Goal: Find specific page/section: Find specific page/section

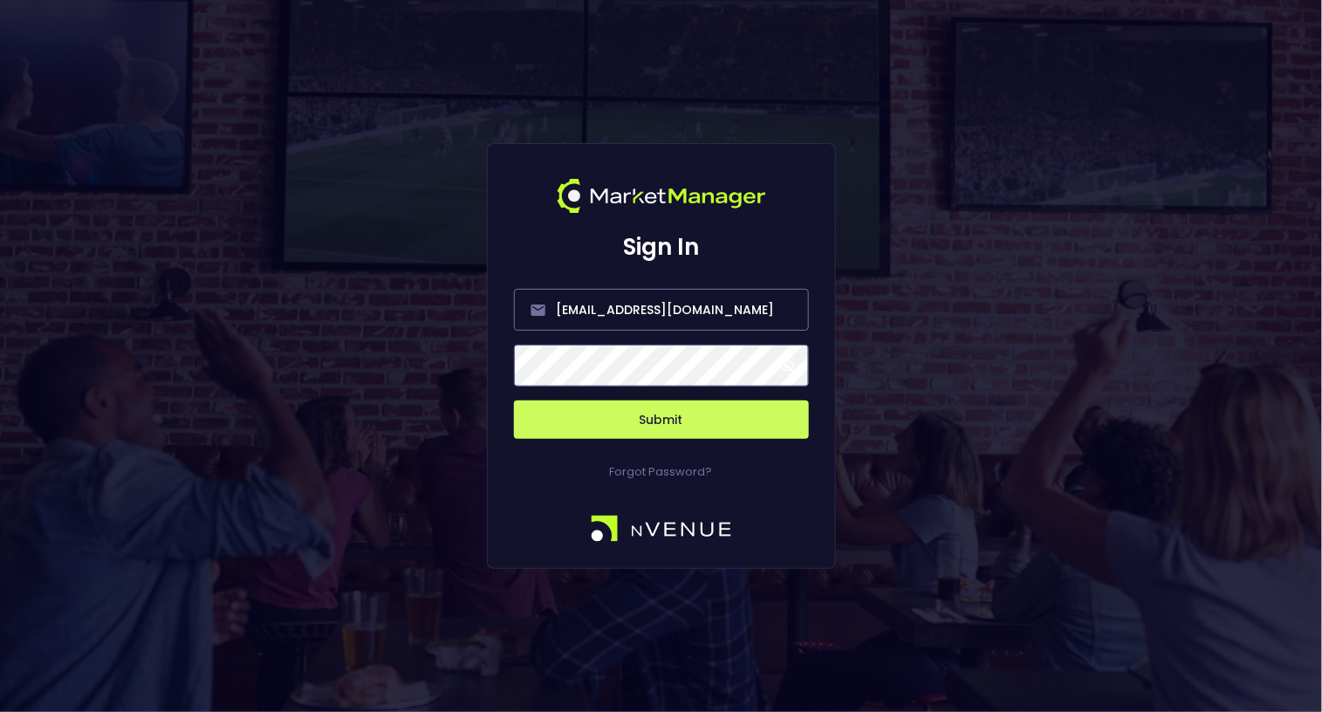
click at [665, 421] on button "Submit" at bounding box center [661, 419] width 295 height 38
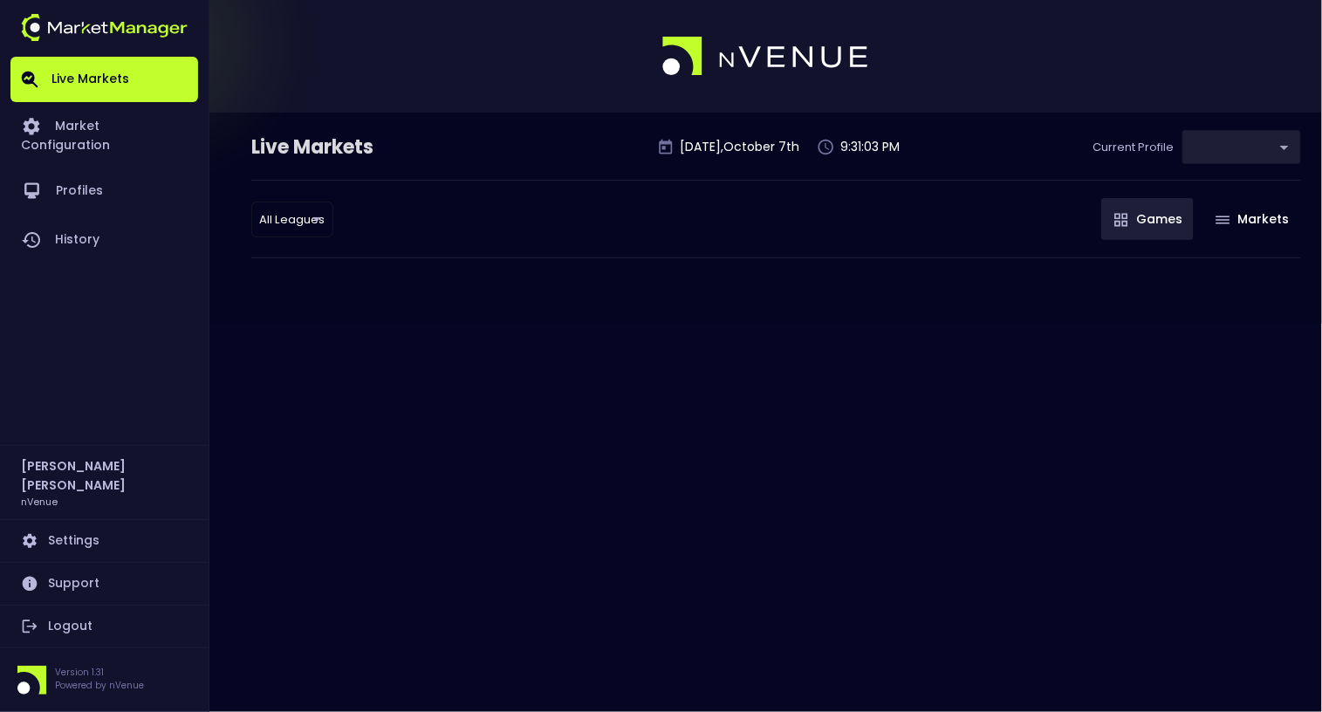
type input "0d810fa5-e353-4d9c-b11d-31f095cae871"
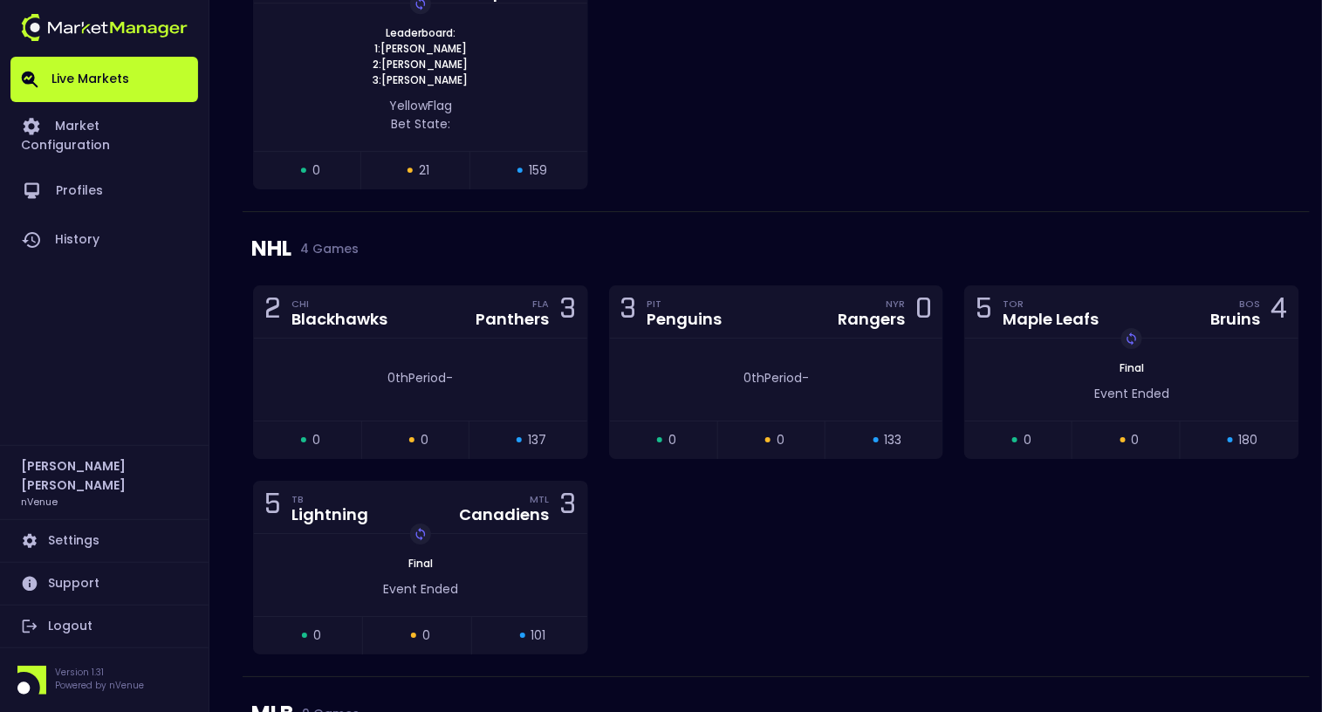
scroll to position [1917, 0]
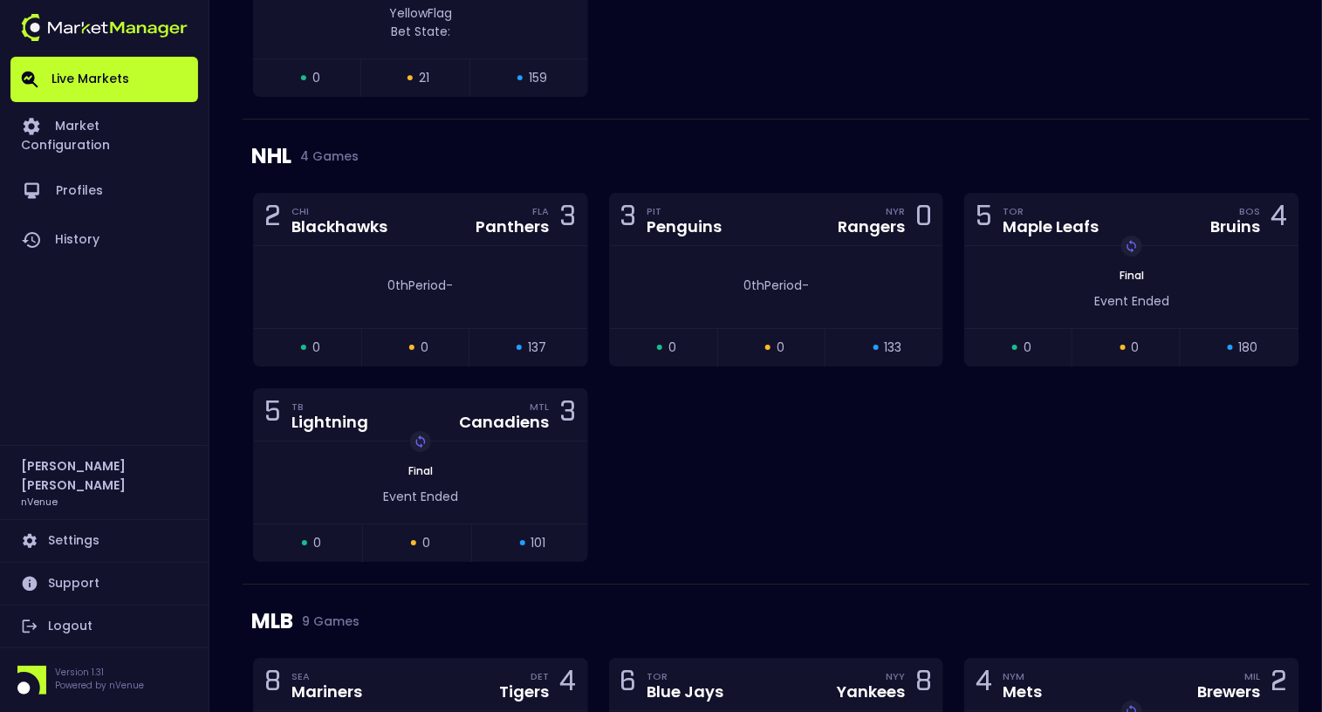
scroll to position [2012, 0]
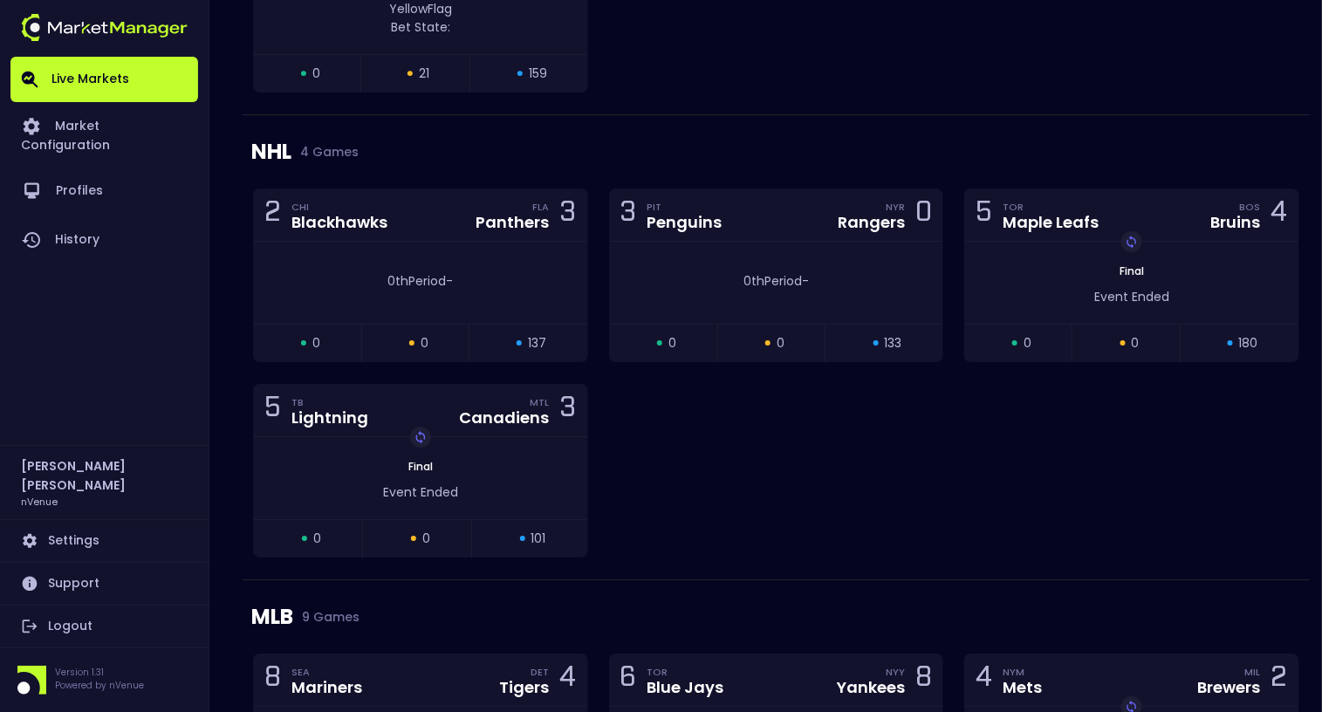
click at [670, 436] on div "2 CHI Blackhawks FLA Panthers 3 0th Period - open 0 suspended 0 closed 137 3 PI…" at bounding box center [776, 383] width 1067 height 391
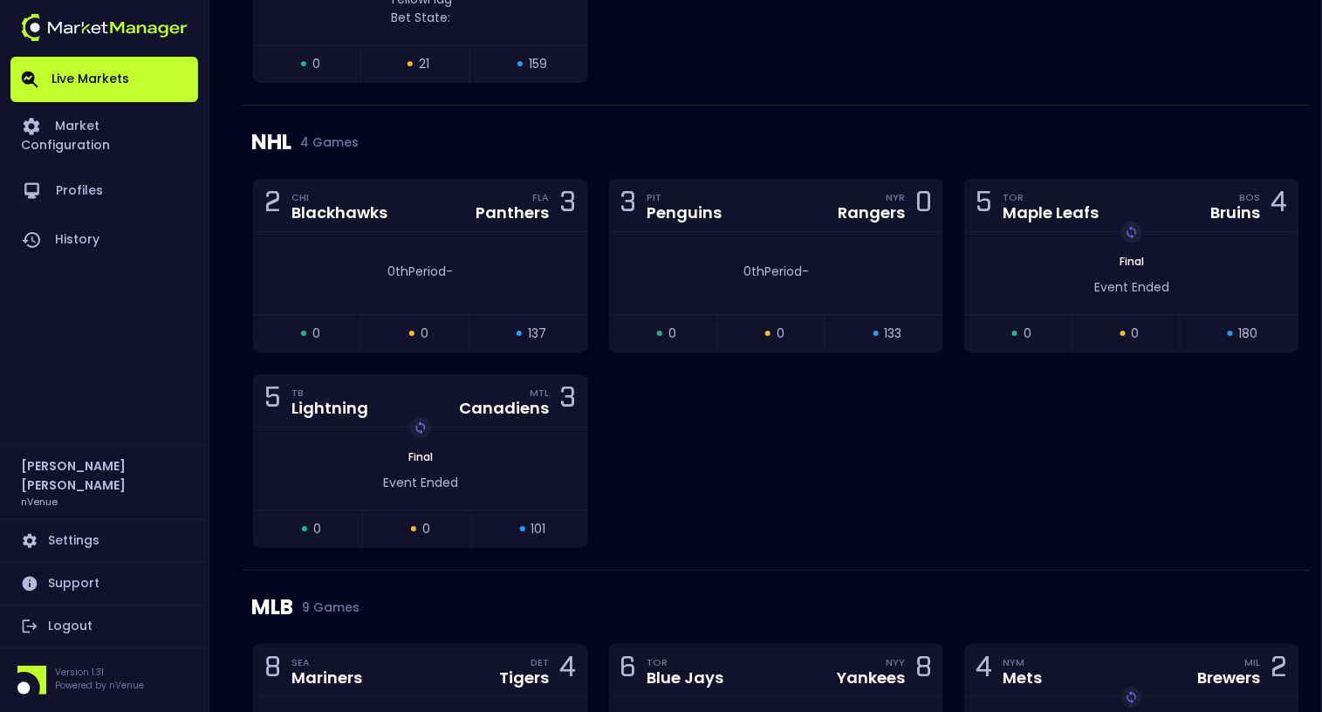
scroll to position [2024, 0]
click at [708, 414] on div "2 CHI Blackhawks FLA Panthers 3 0th Period - open 0 suspended 0 closed 137 3 PI…" at bounding box center [776, 371] width 1067 height 391
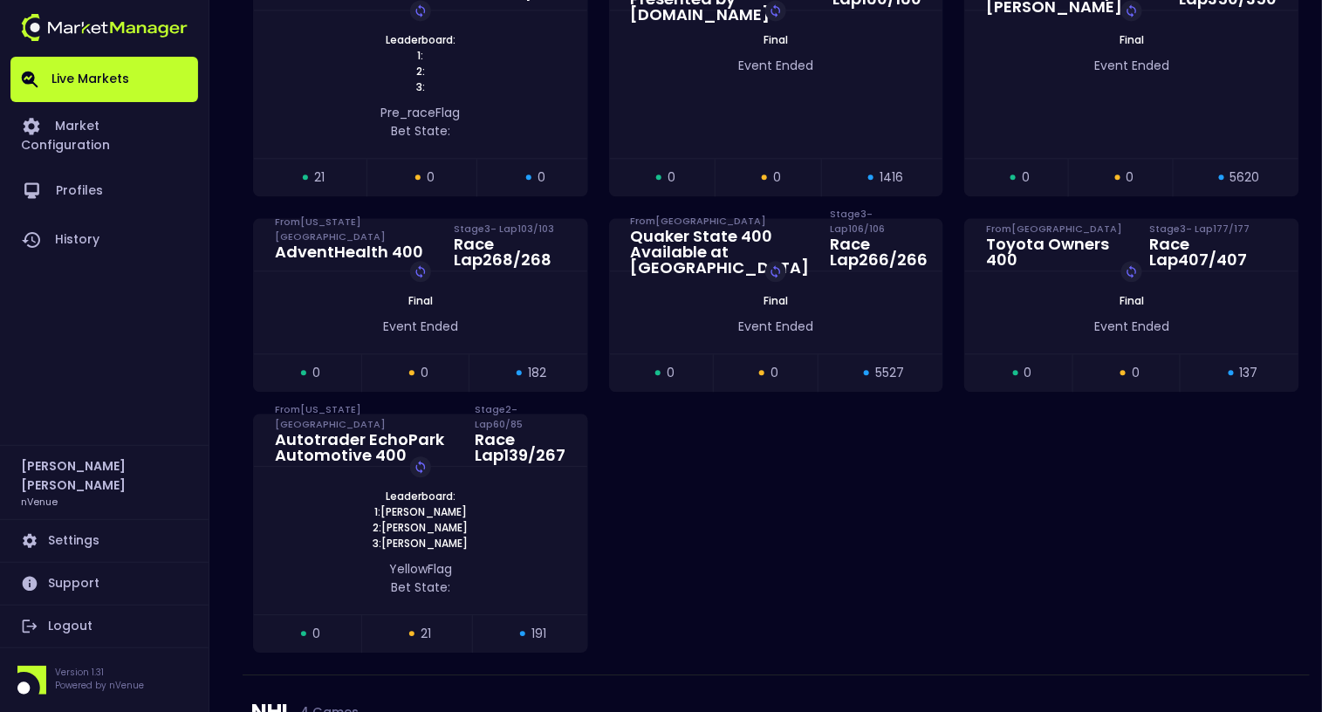
scroll to position [1455, 0]
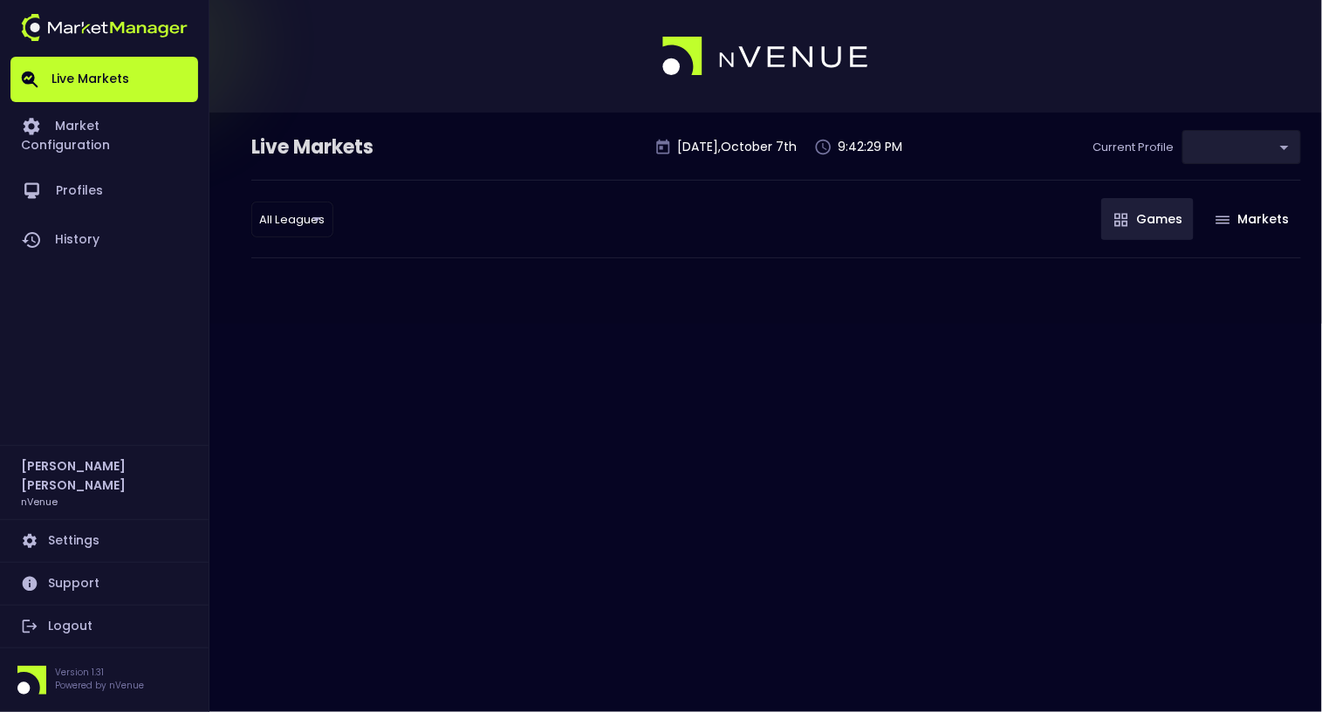
type input "0d810fa5-e353-4d9c-b11d-31f095cae871"
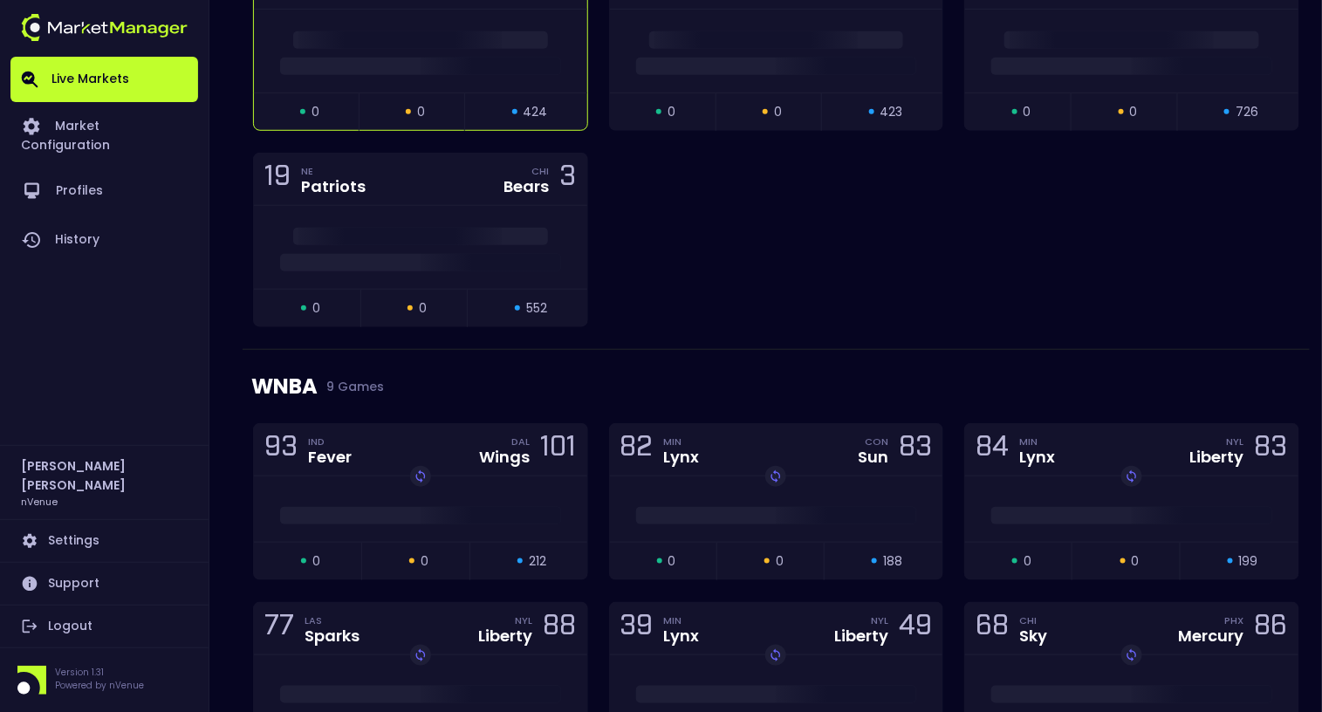
scroll to position [350, 0]
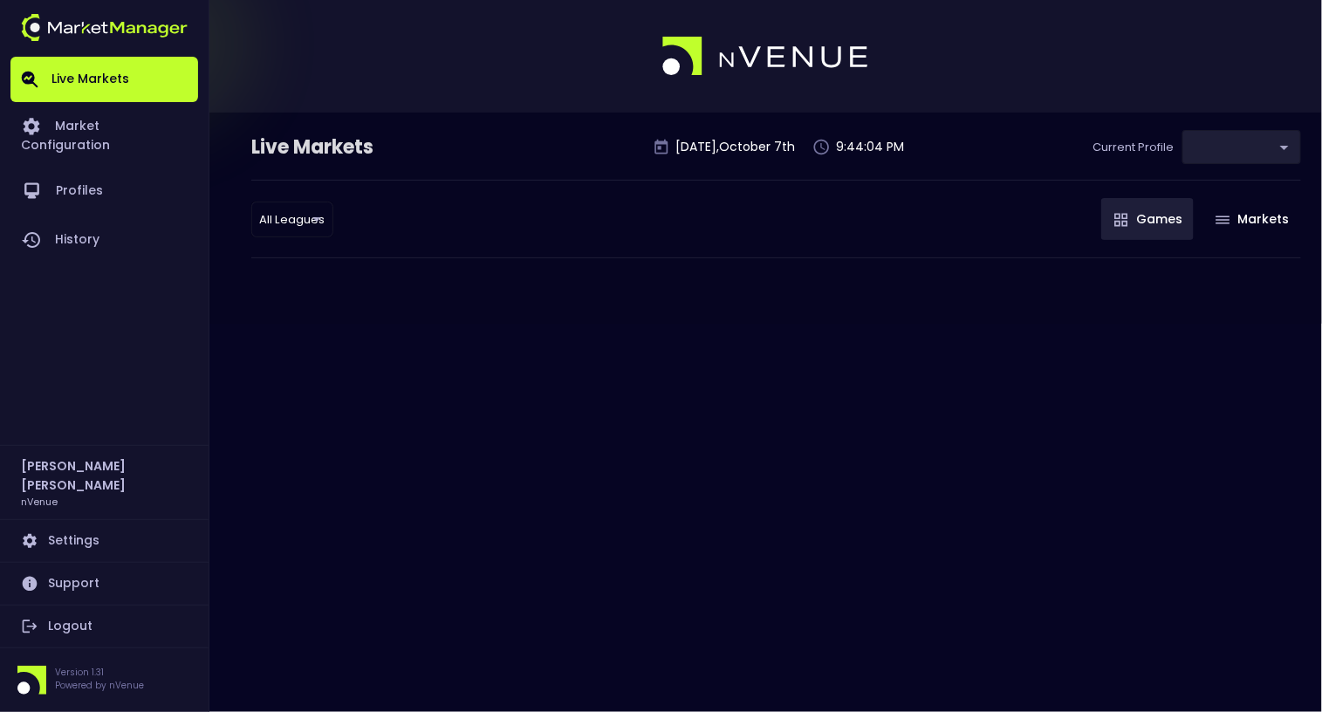
type input "0d810fa5-e353-4d9c-b11d-31f095cae871"
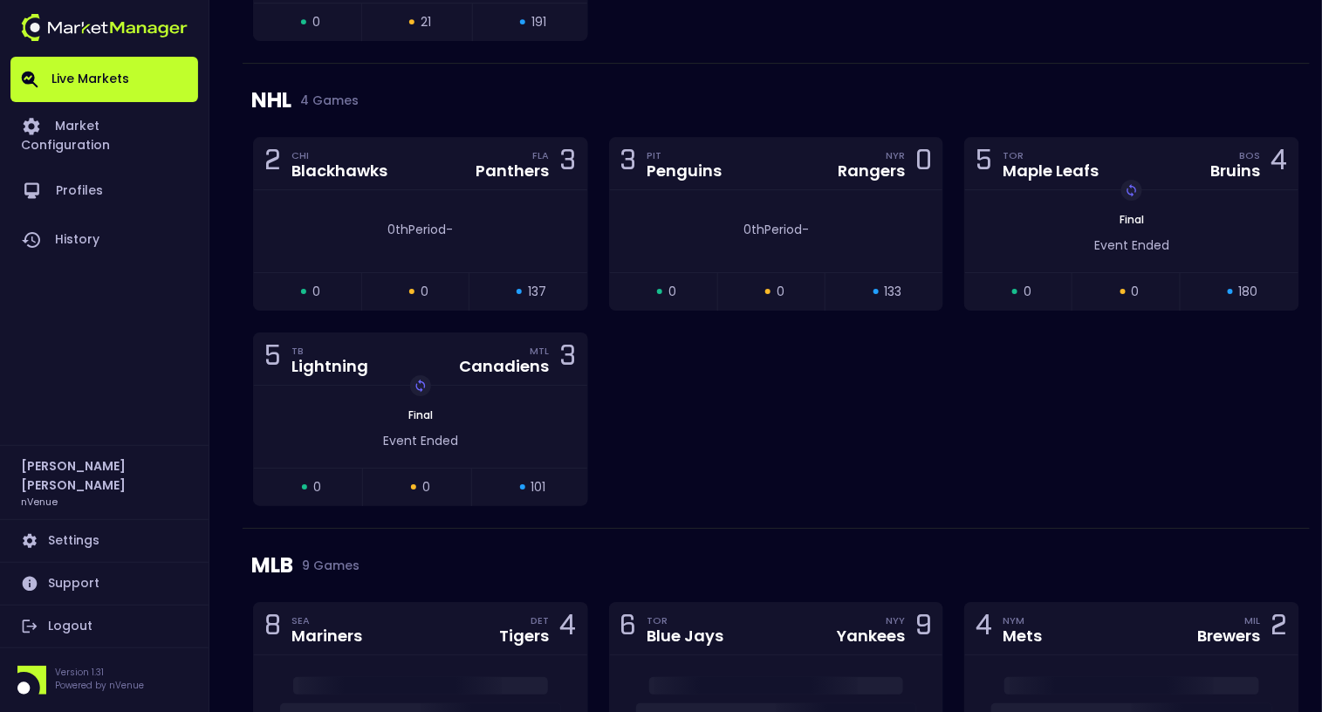
scroll to position [2068, 0]
